Goal: Obtain resource: Obtain resource

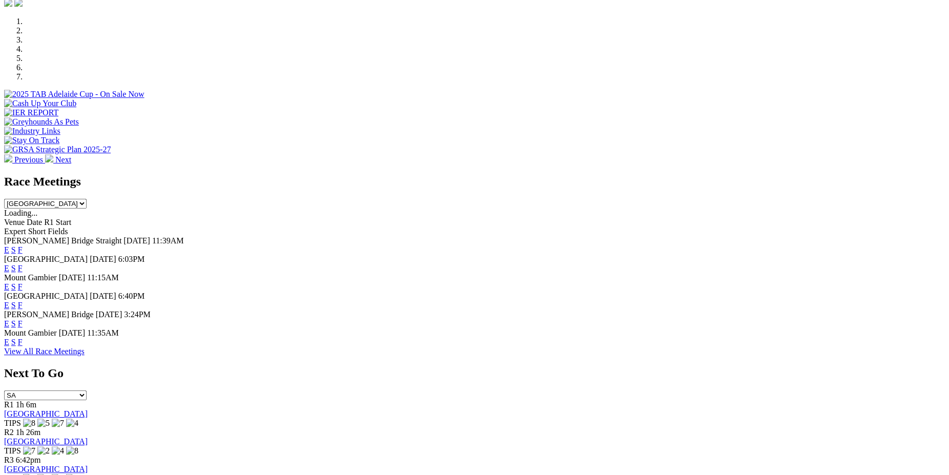
scroll to position [385, 0]
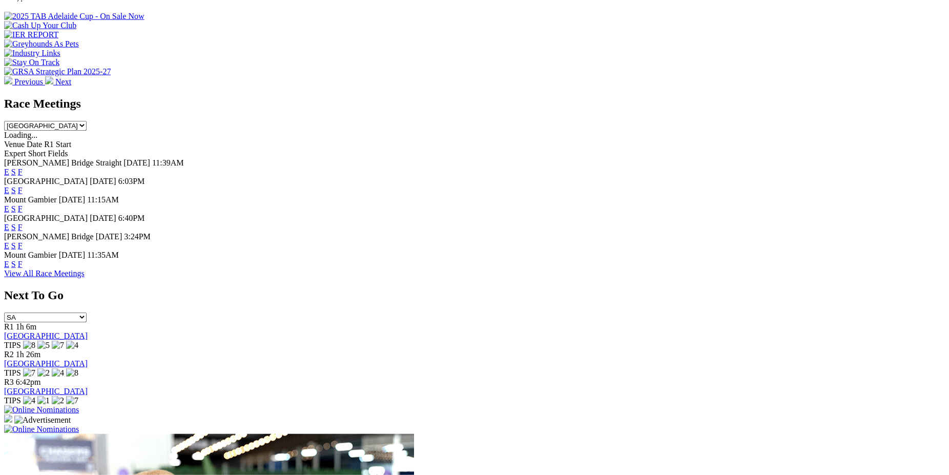
click at [23, 264] on link "F" at bounding box center [20, 264] width 5 height 9
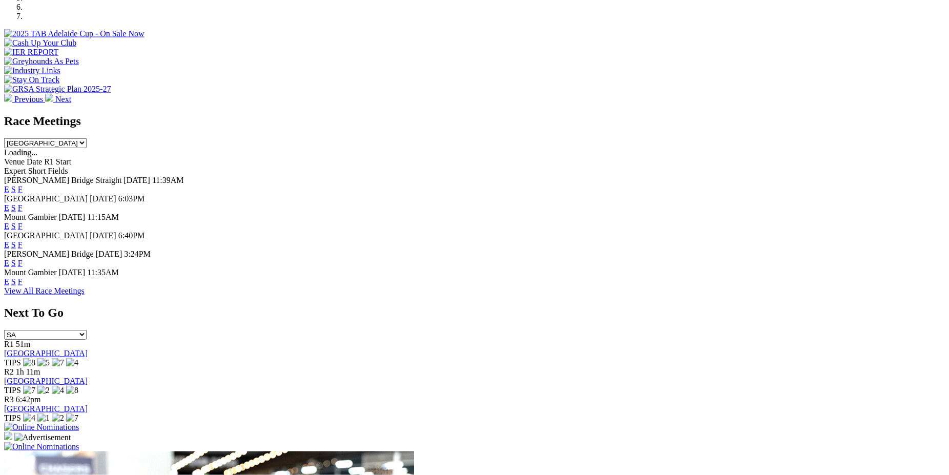
scroll to position [365, 0]
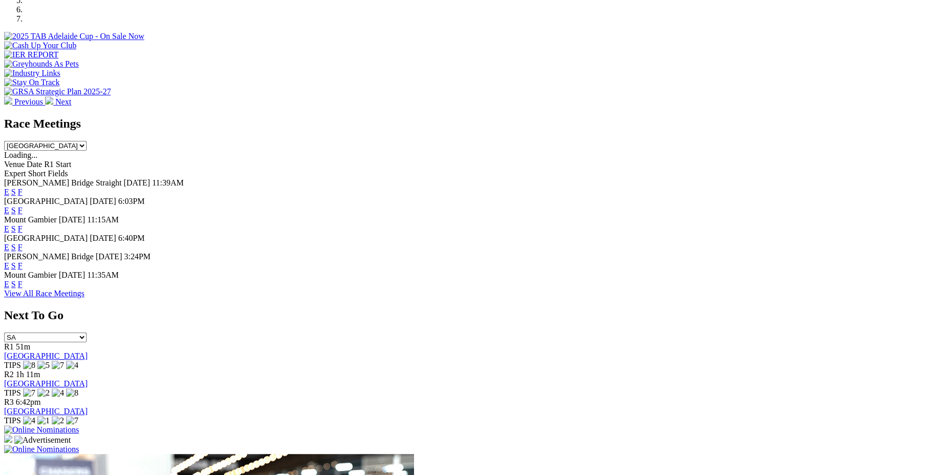
click at [9, 288] on link "E" at bounding box center [6, 284] width 5 height 9
